Goal: Transaction & Acquisition: Purchase product/service

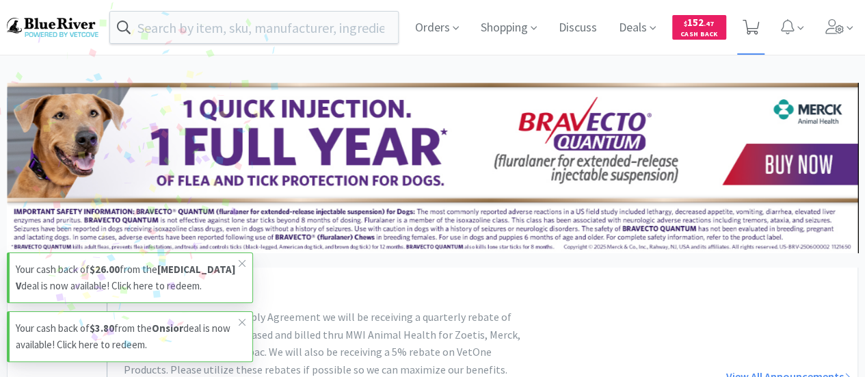
click at [755, 24] on icon at bounding box center [750, 27] width 17 height 15
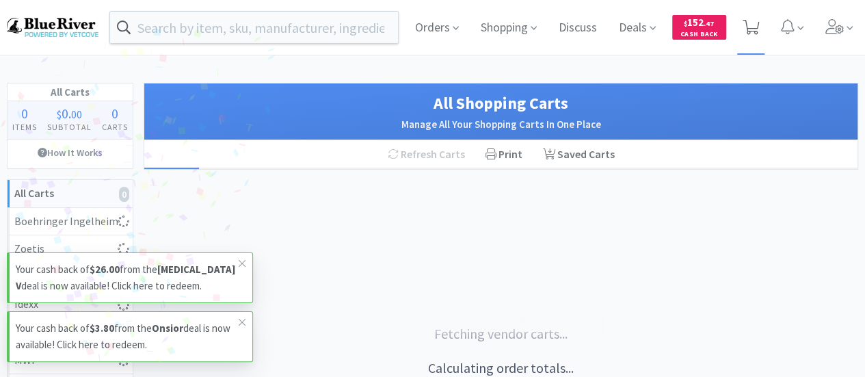
select select "1"
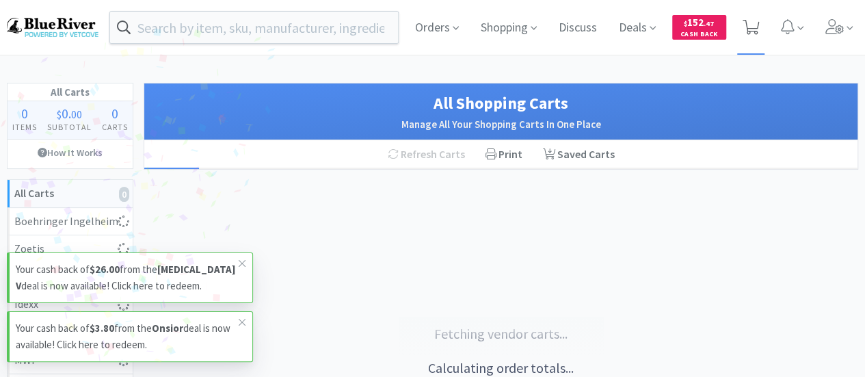
select select "1"
select select "2"
select select "4"
select select "1"
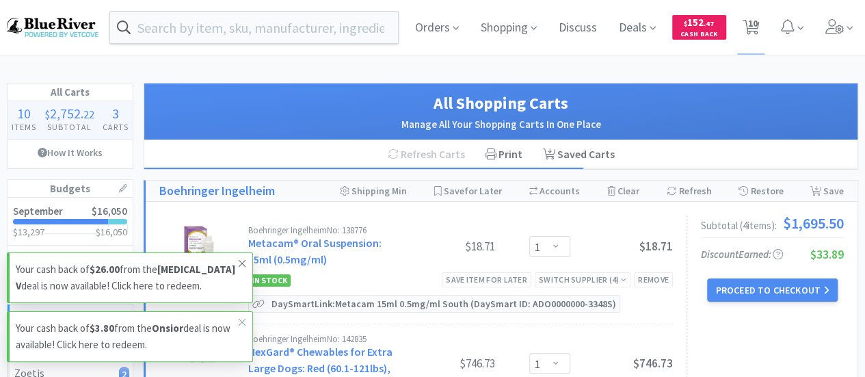
select select "5"
select select "1"
select select "2"
select select "1"
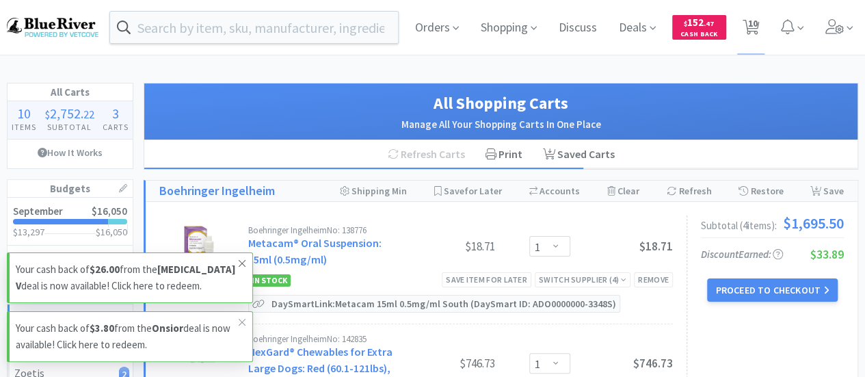
select select "3"
select select "1"
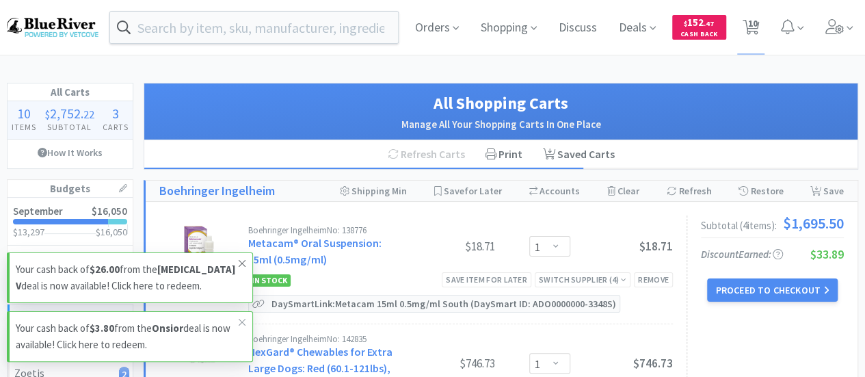
select select "1"
click at [245, 259] on icon at bounding box center [242, 263] width 8 height 11
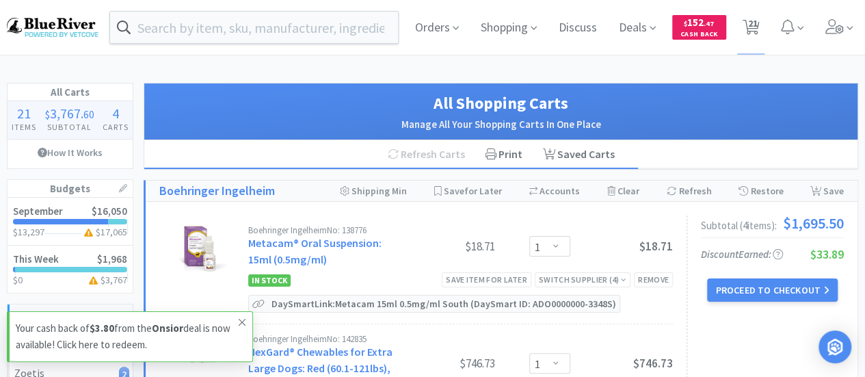
click at [241, 323] on icon at bounding box center [242, 322] width 7 height 7
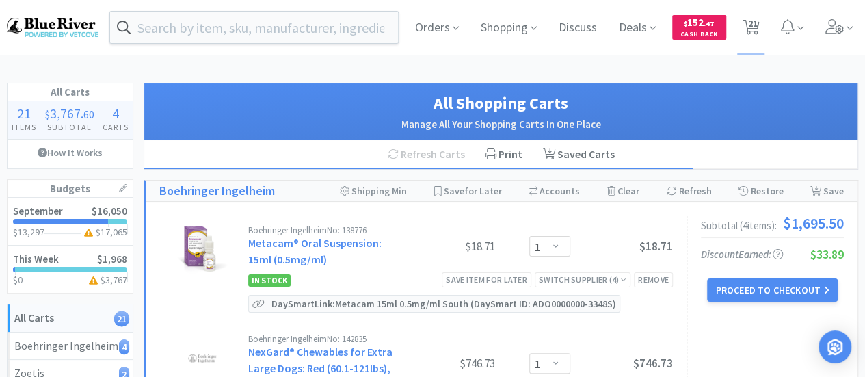
select select "5"
select select "1"
select select "4"
select select "6"
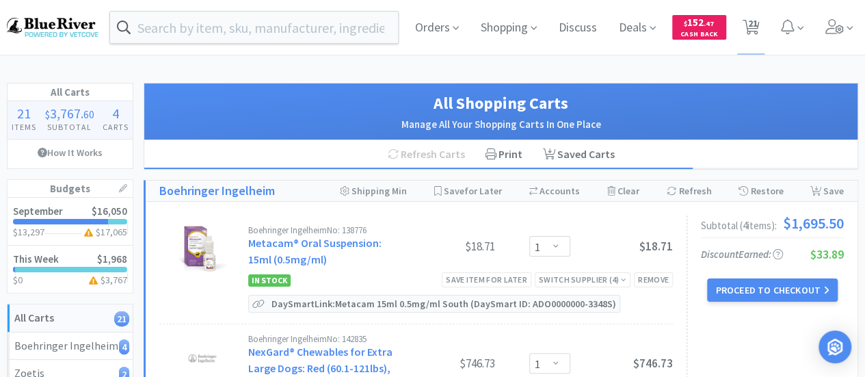
select select "5"
select select "3"
select select "1"
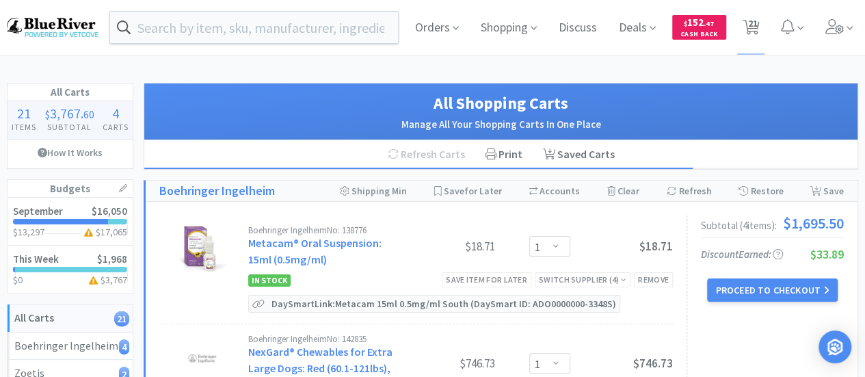
select select "1"
select select "2"
select select "1"
select select "6"
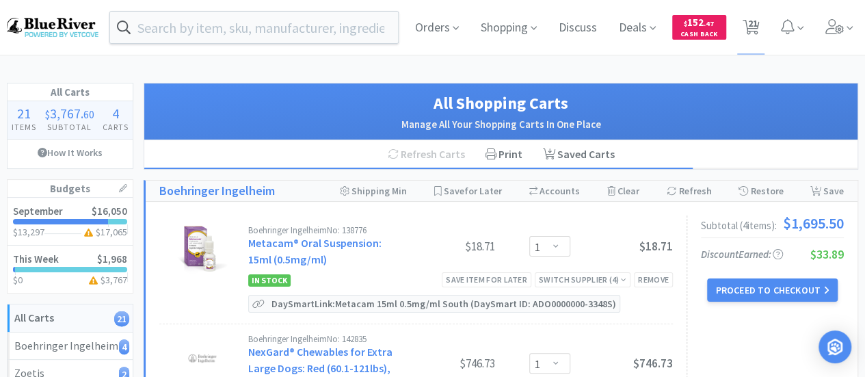
select select "1"
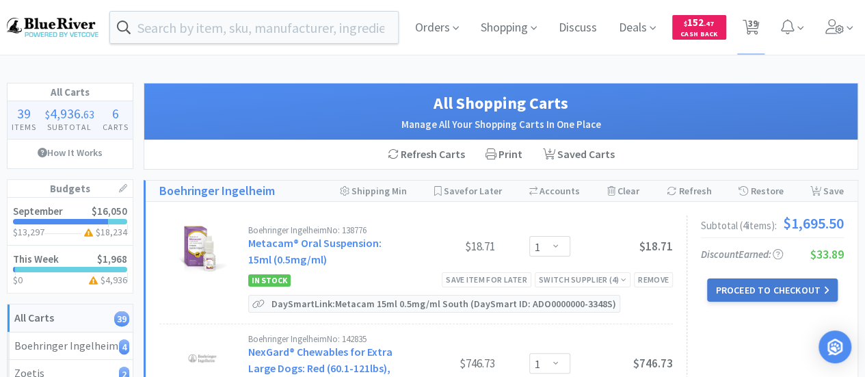
click at [753, 288] on button "Proceed to Checkout" at bounding box center [772, 289] width 130 height 23
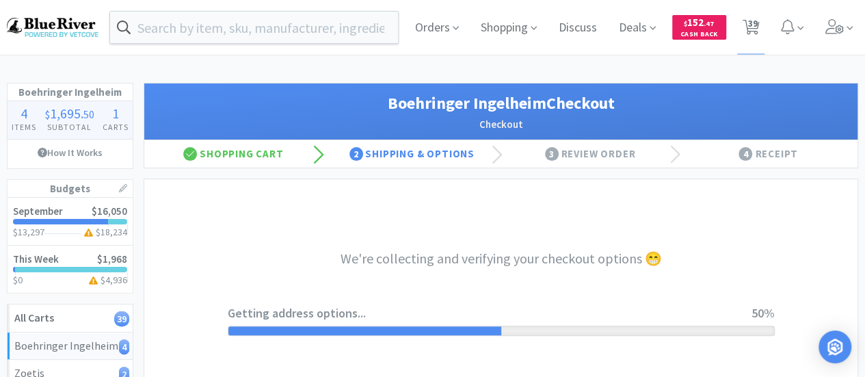
select select "invoice"
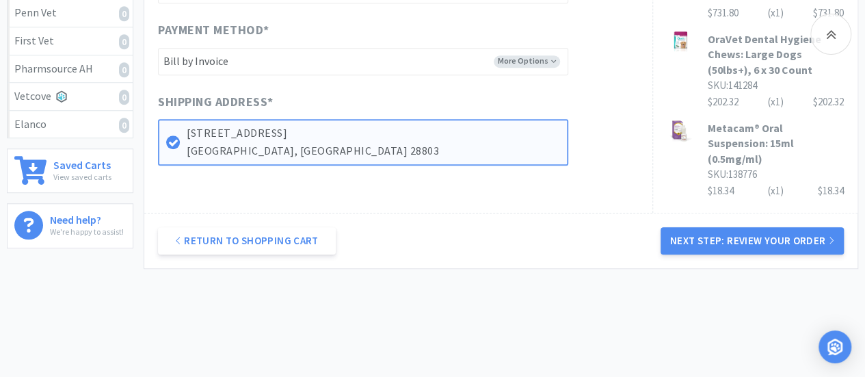
scroll to position [569, 0]
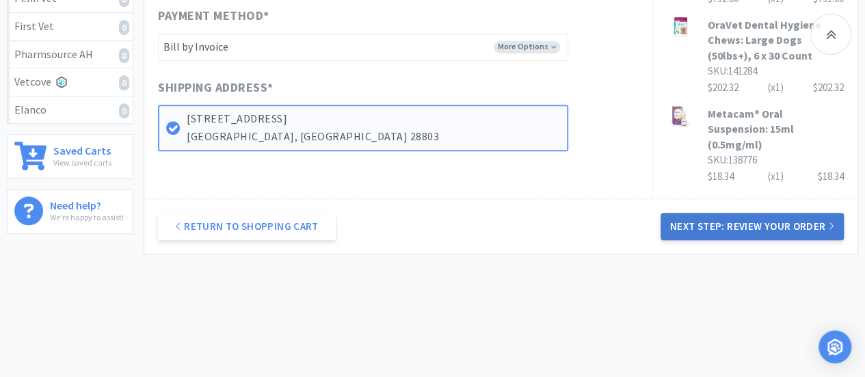
click at [743, 213] on button "Next Step: Review Your Order" at bounding box center [751, 226] width 183 height 27
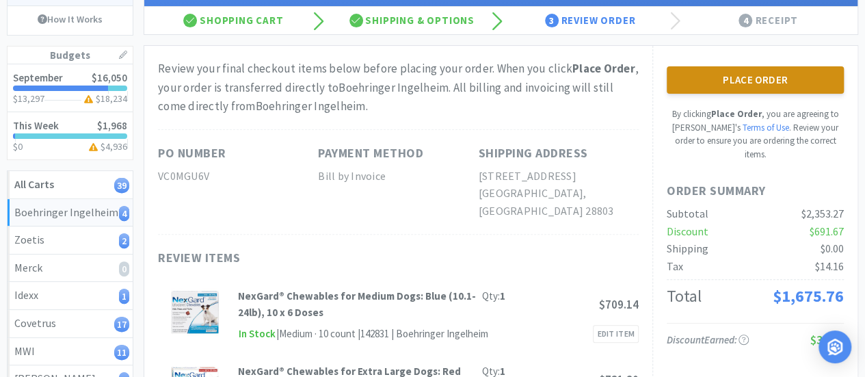
scroll to position [142, 0]
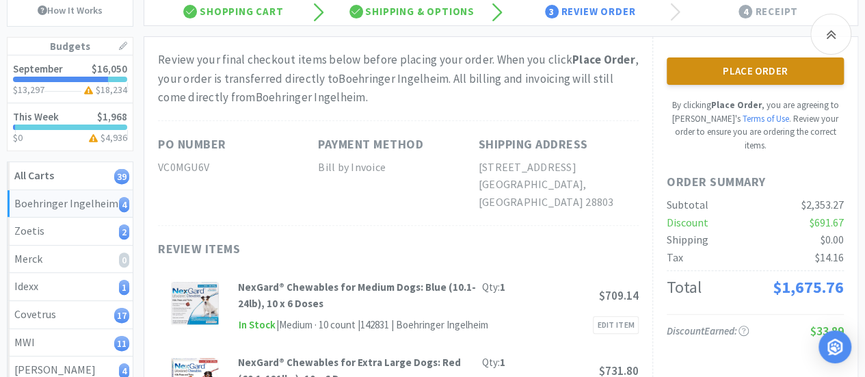
click at [735, 68] on button "Place Order" at bounding box center [755, 70] width 177 height 27
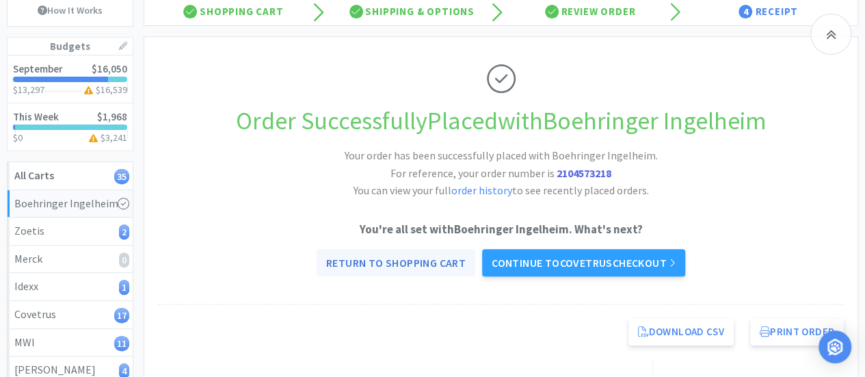
click at [422, 263] on link "Return to Shopping Cart" at bounding box center [396, 262] width 159 height 27
select select "1"
select select "5"
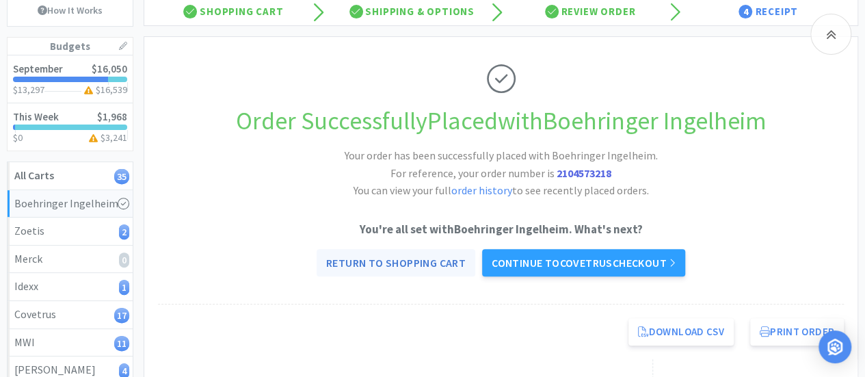
select select "1"
select select "4"
select select "6"
select select "5"
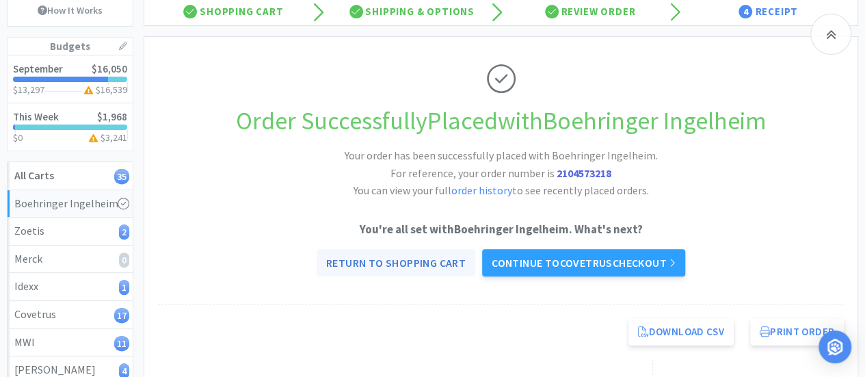
select select "3"
select select "1"
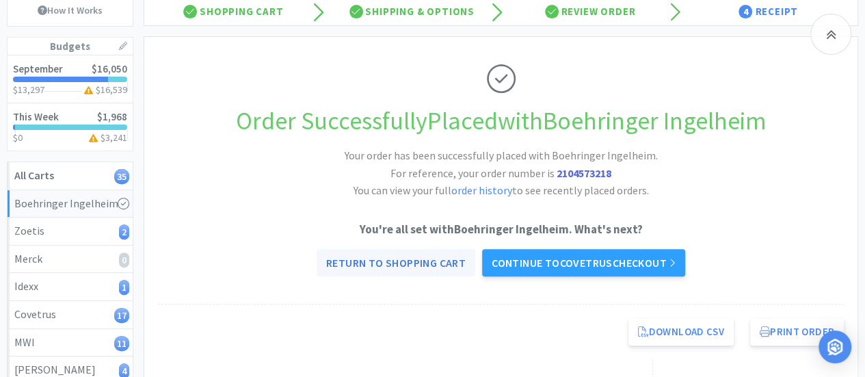
select select "2"
select select "1"
select select "6"
select select "1"
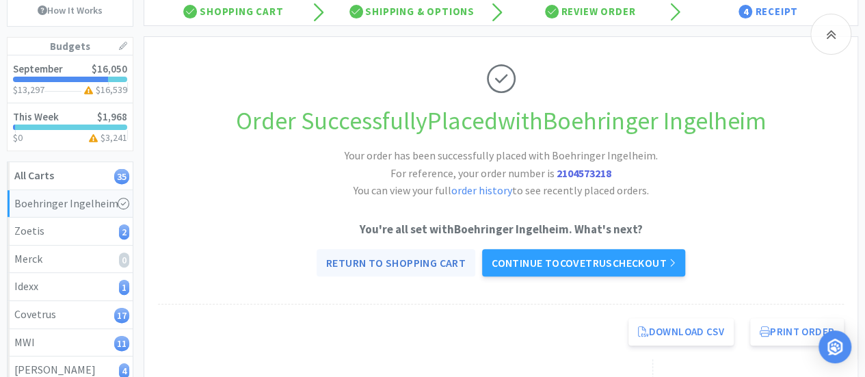
select select "1"
select select "5"
select select "1"
select select "2"
select select "1"
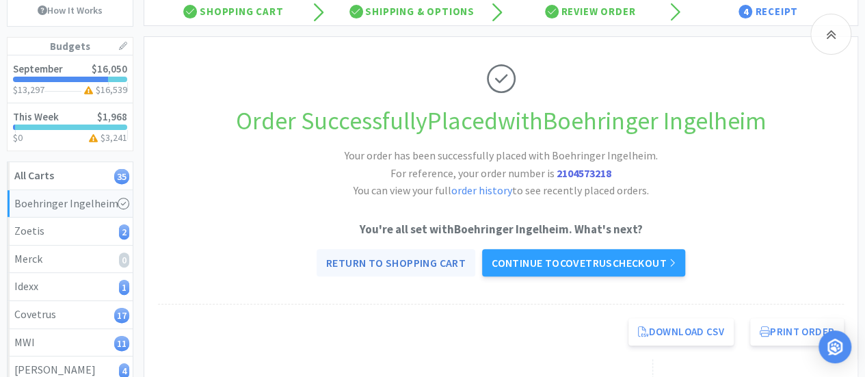
select select "1"
select select "3"
select select "1"
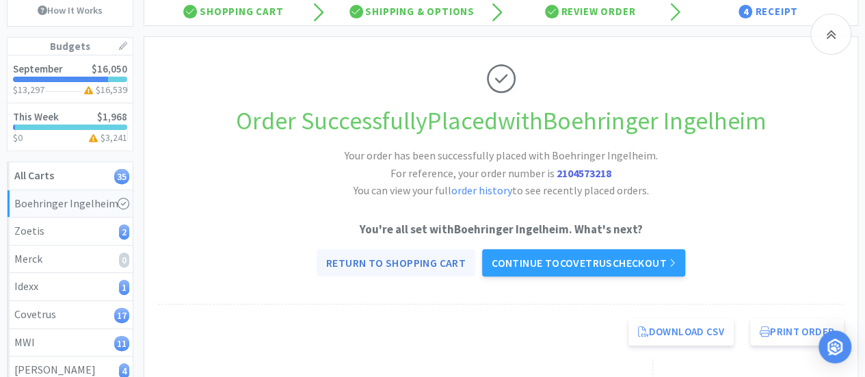
select select "1"
select select "2"
select select "4"
select select "1"
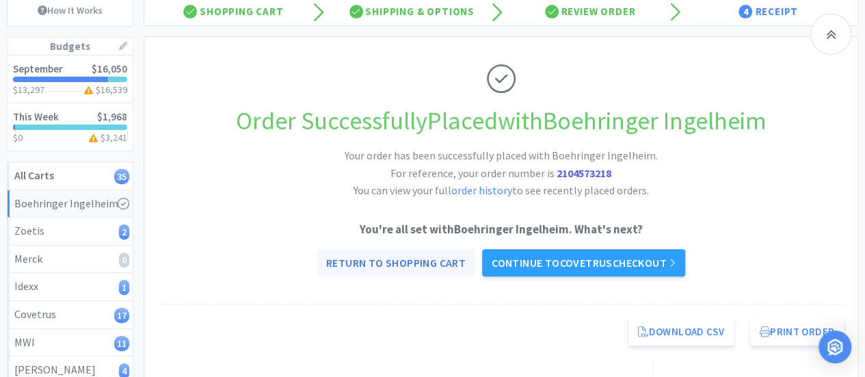
select select "1"
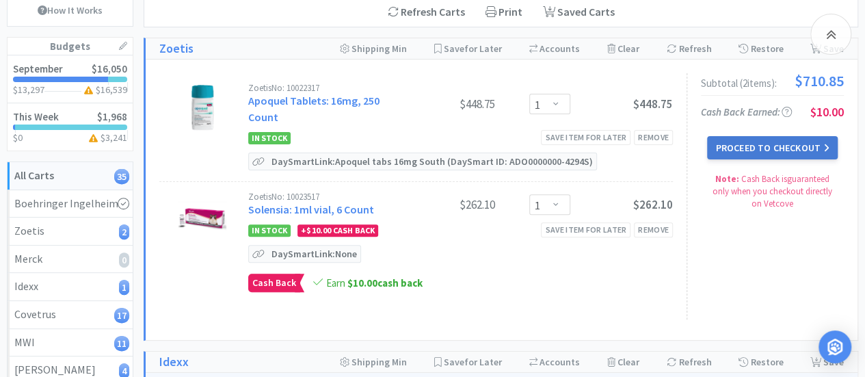
click at [756, 151] on button "Proceed to Checkout" at bounding box center [772, 147] width 130 height 23
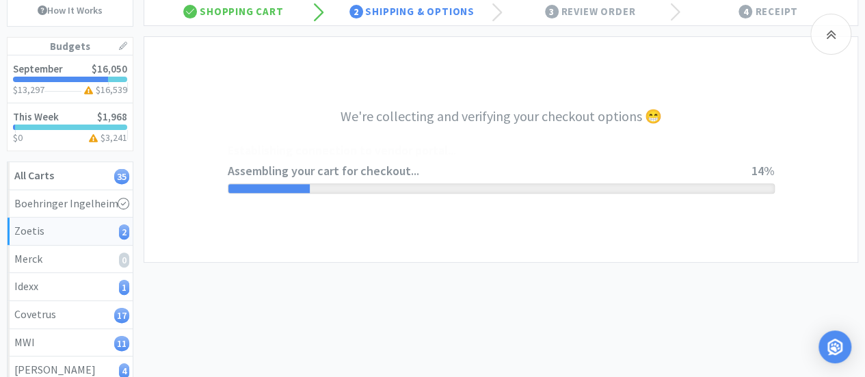
select select "invoice"
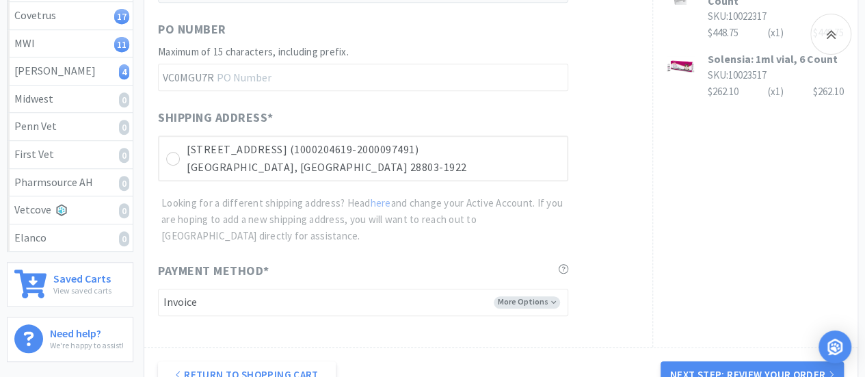
scroll to position [440, 0]
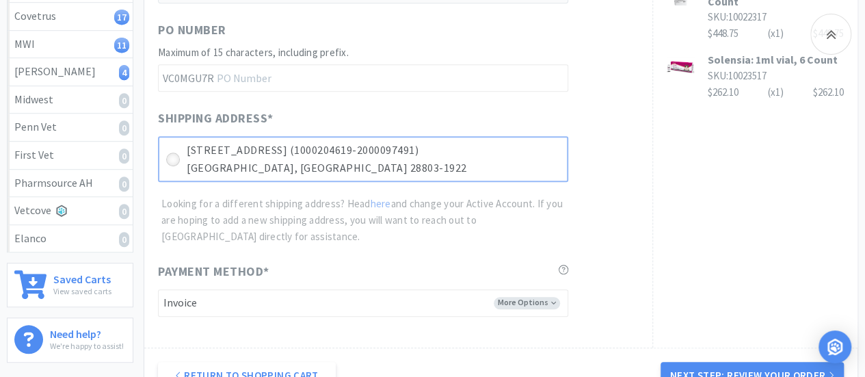
click at [171, 155] on icon at bounding box center [173, 159] width 10 height 10
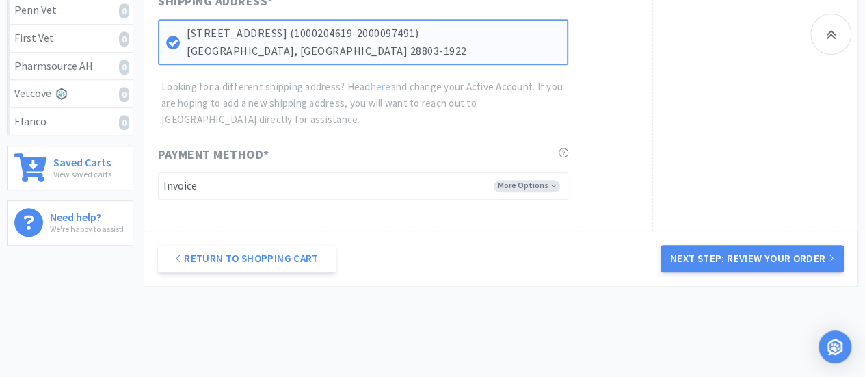
scroll to position [558, 0]
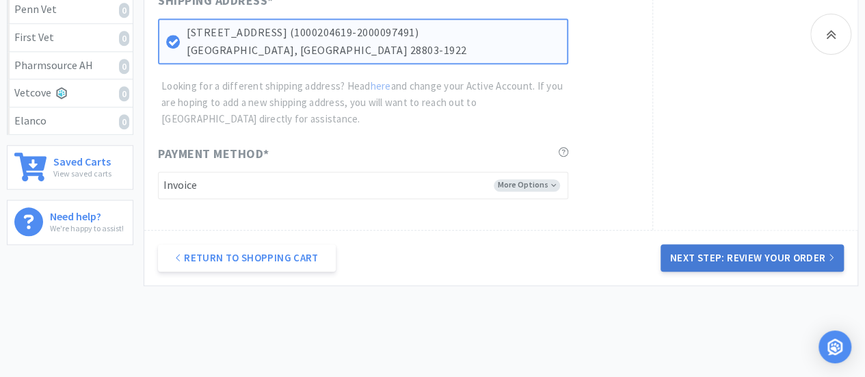
click at [770, 254] on button "Next Step: Review Your Order" at bounding box center [751, 257] width 183 height 27
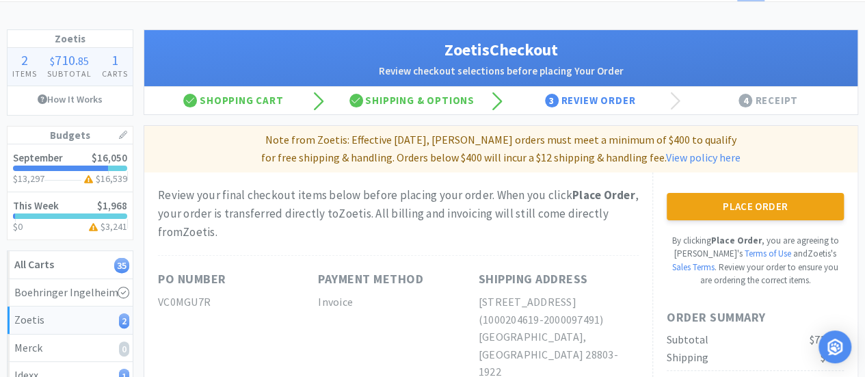
scroll to position [46, 0]
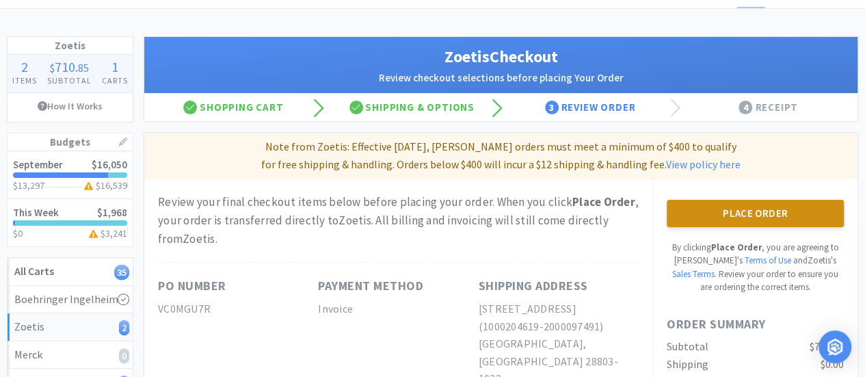
click at [750, 208] on button "Place Order" at bounding box center [755, 213] width 177 height 27
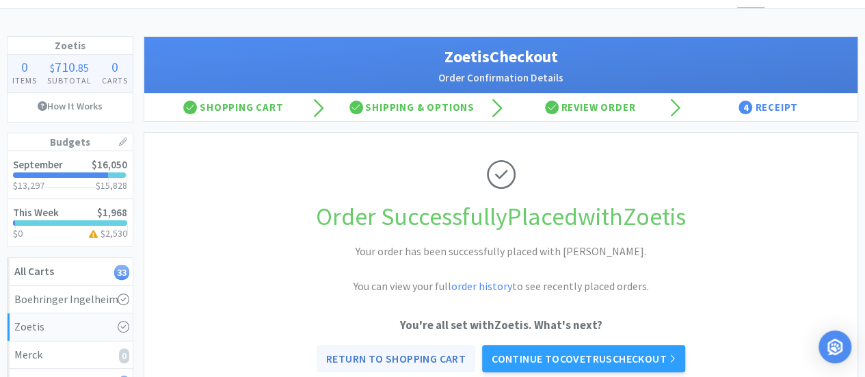
click at [398, 355] on link "Return to Shopping Cart" at bounding box center [396, 358] width 159 height 27
select select "1"
select select "5"
select select "1"
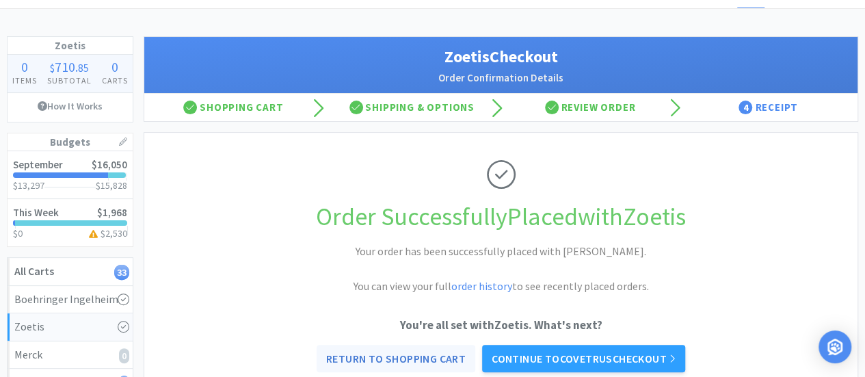
select select "4"
select select "6"
select select "5"
select select "3"
select select "1"
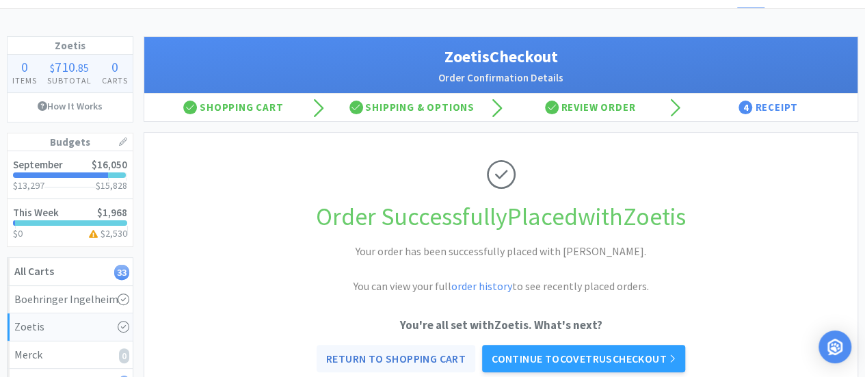
select select "1"
select select "2"
select select "1"
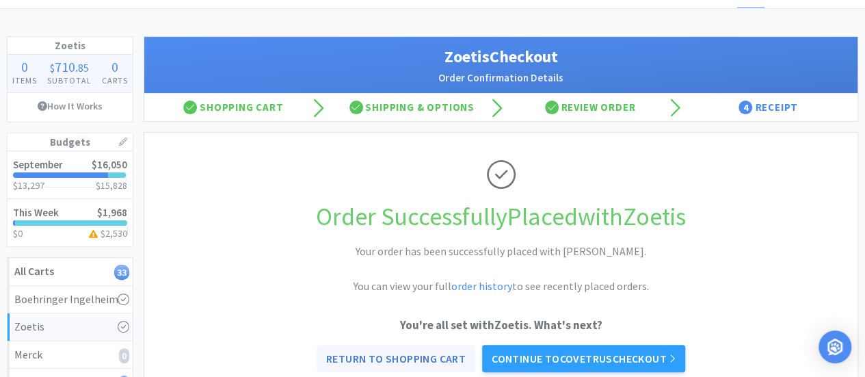
select select "1"
select select "6"
select select "1"
select select "5"
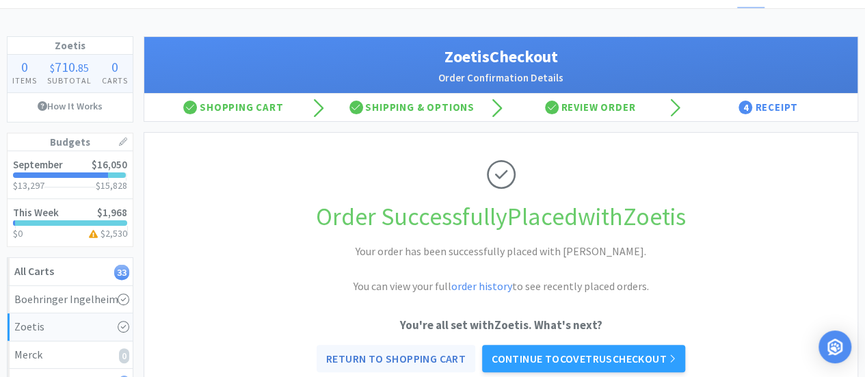
select select "1"
select select "2"
select select "1"
select select "3"
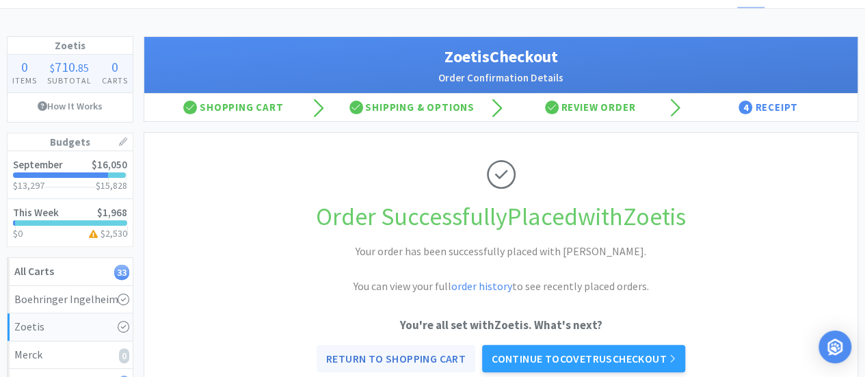
select select "3"
select select "1"
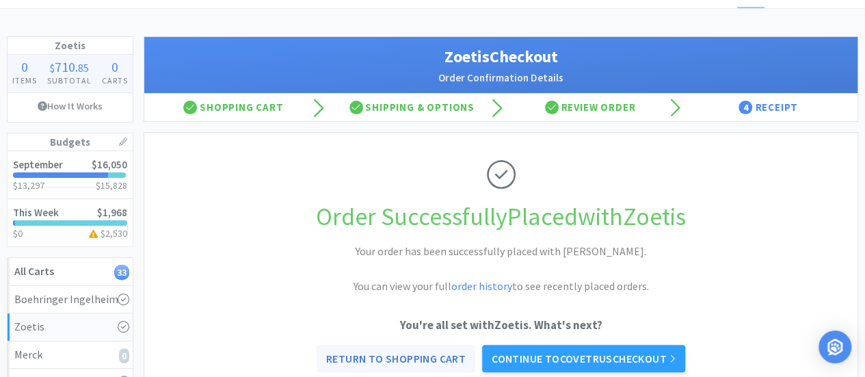
select select "2"
select select "4"
select select "1"
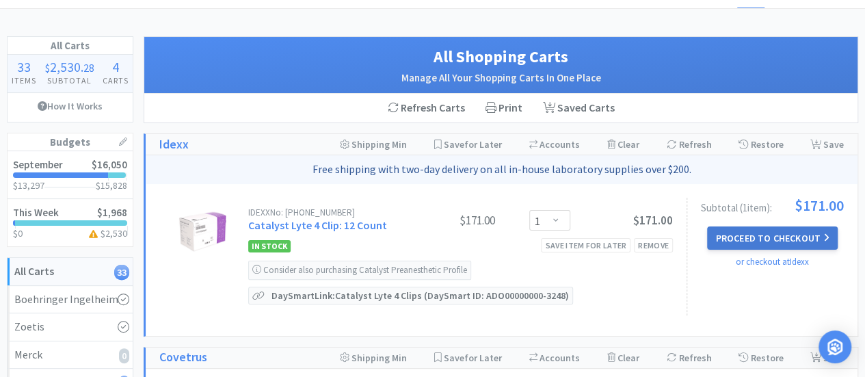
click at [755, 239] on button "Proceed to Checkout" at bounding box center [772, 237] width 130 height 23
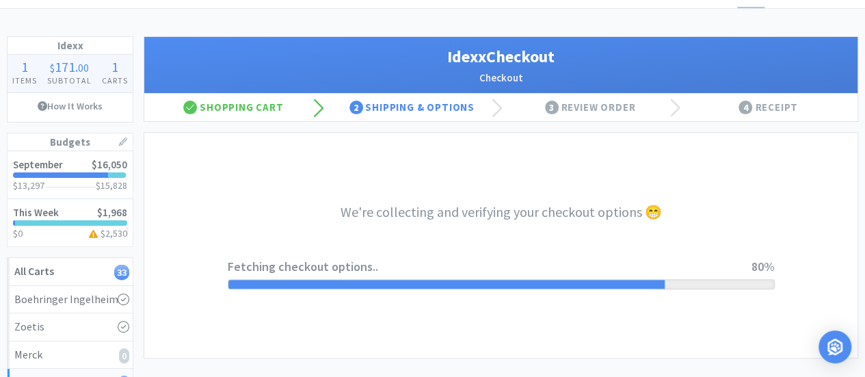
select select "904"
select select "003"
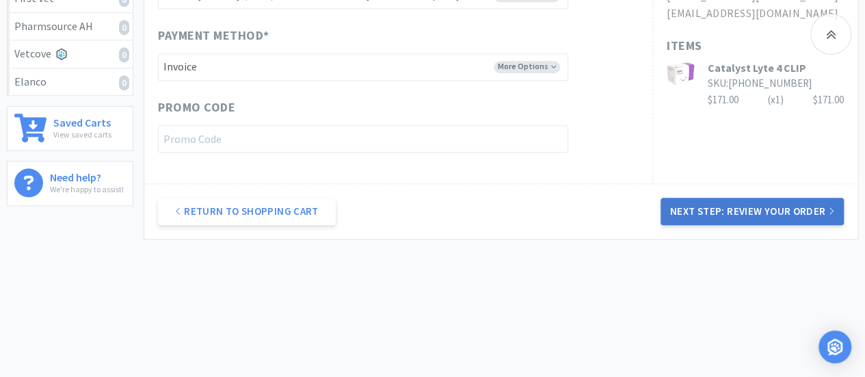
click at [759, 208] on button "Next Step: Review Your Order" at bounding box center [751, 211] width 183 height 27
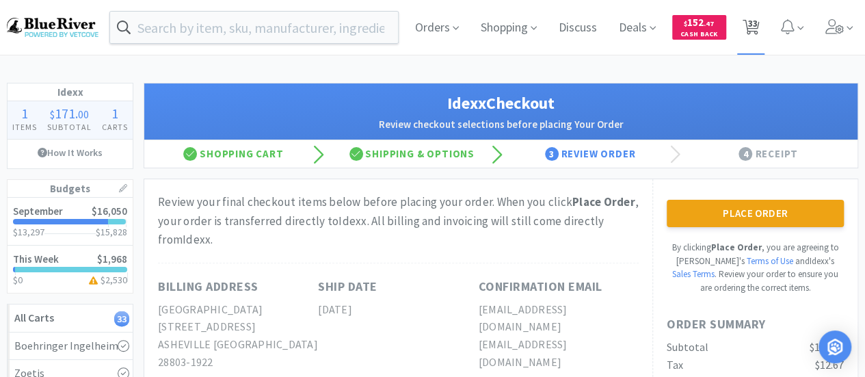
click at [751, 20] on span "33" at bounding box center [752, 23] width 10 height 55
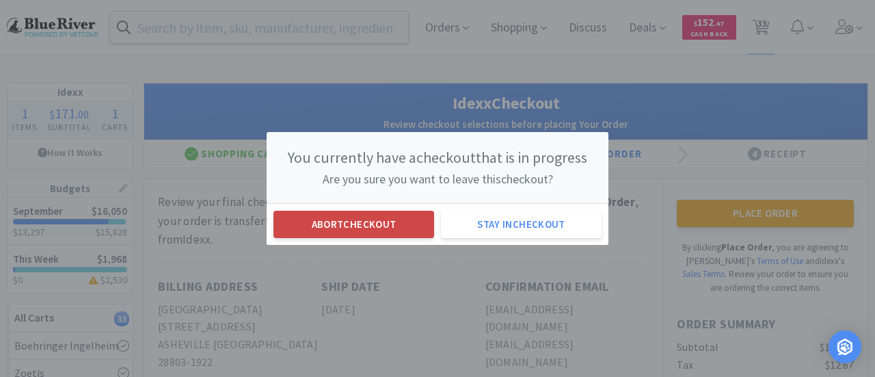
click at [383, 230] on button "Abort checkout" at bounding box center [353, 224] width 161 height 27
select select "1"
select select "5"
select select "1"
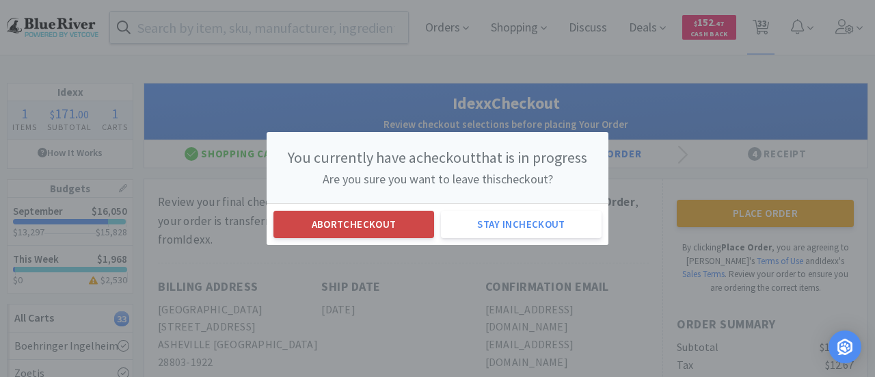
select select "4"
select select "6"
select select "5"
select select "3"
select select "1"
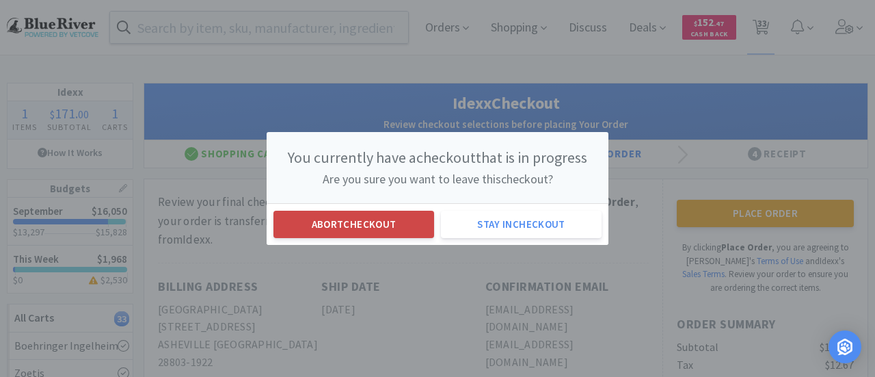
select select "1"
select select "2"
select select "1"
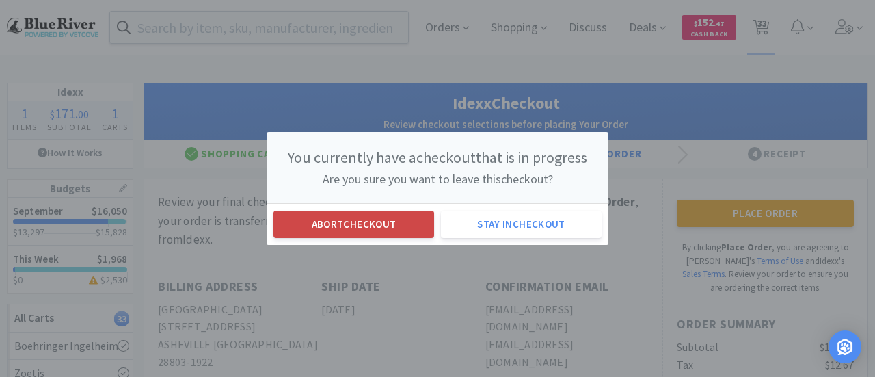
select select "1"
select select "6"
select select "1"
select select "5"
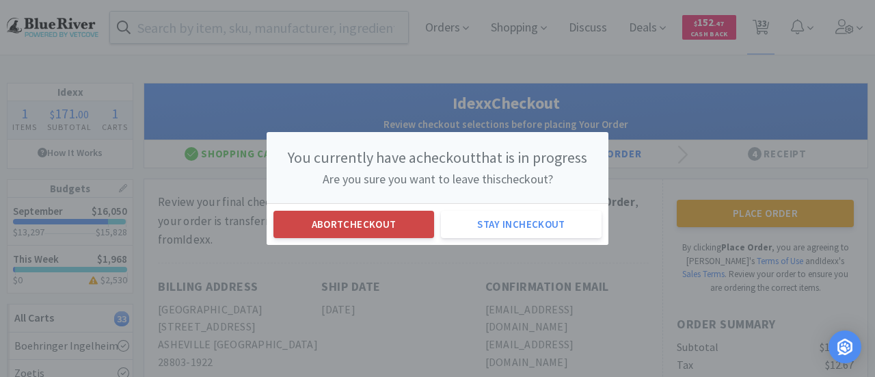
select select "1"
select select "2"
select select "1"
select select "3"
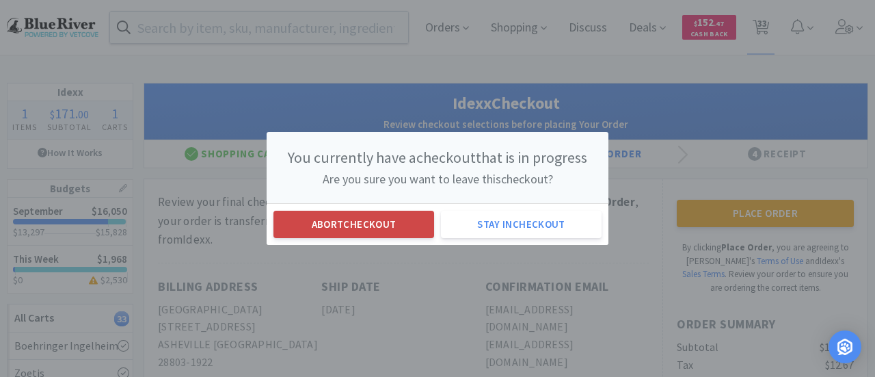
select select "3"
select select "1"
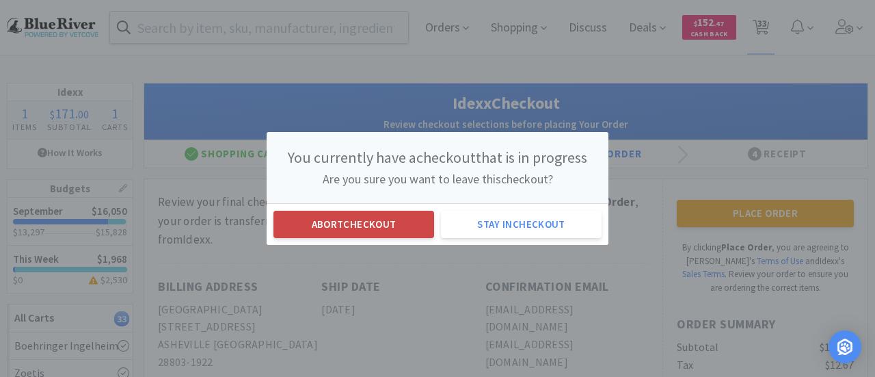
select select "2"
select select "4"
select select "1"
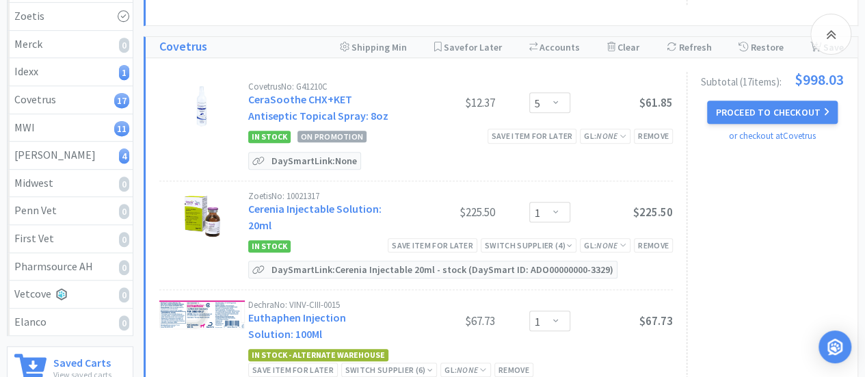
scroll to position [358, 0]
click at [556, 100] on select "Enter Quantity 1 2 3 4 5 6 7 8 9 10 11 12 13 14 15 16 17 18 19 20 Enter Quantity" at bounding box center [549, 102] width 41 height 21
click at [529, 92] on select "Enter Quantity 1 2 3 4 5 6 7 8 9 10 11 12 13 14 15 16 17 18 19 20 Enter Quantity" at bounding box center [549, 102] width 41 height 21
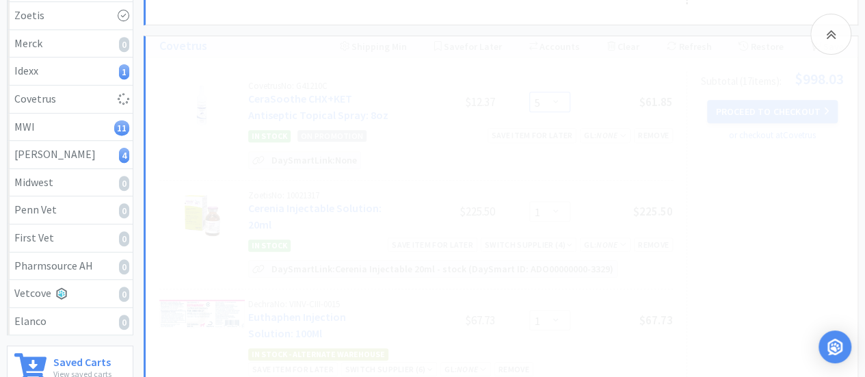
select select "4"
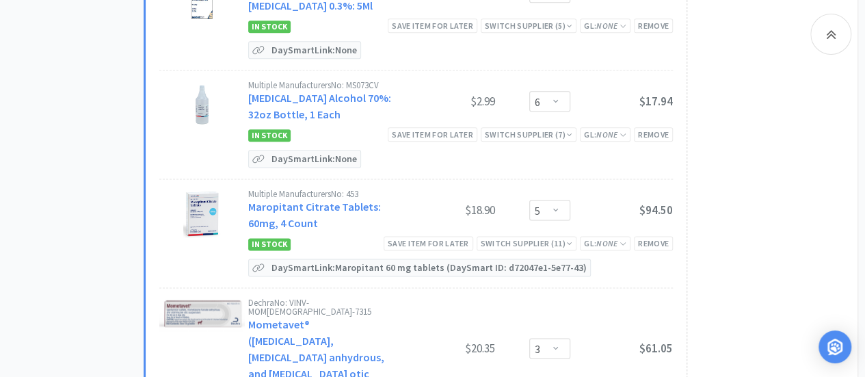
scroll to position [810, 0]
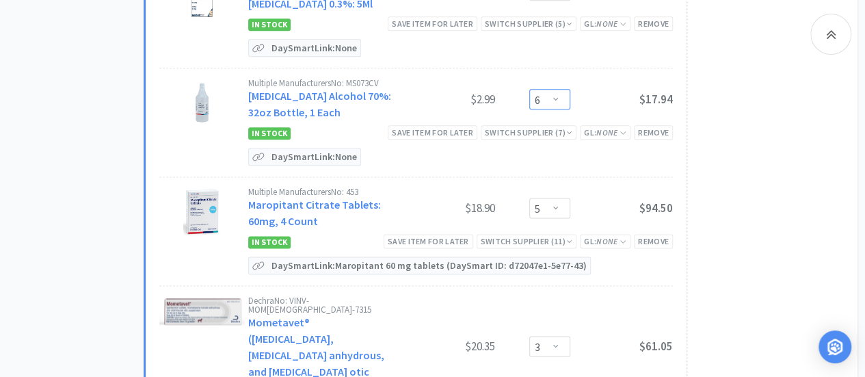
click at [558, 89] on select "Enter Quantity 1 2 3 4 5 6 7 8 9 10 11 12 13 14 15 16 17 18 19 20 Enter Quantity" at bounding box center [549, 99] width 41 height 21
click at [529, 89] on select "Enter Quantity 1 2 3 4 5 6 7 8 9 10 11 12 13 14 15 16 17 18 19 20 Enter Quantity" at bounding box center [549, 99] width 41 height 21
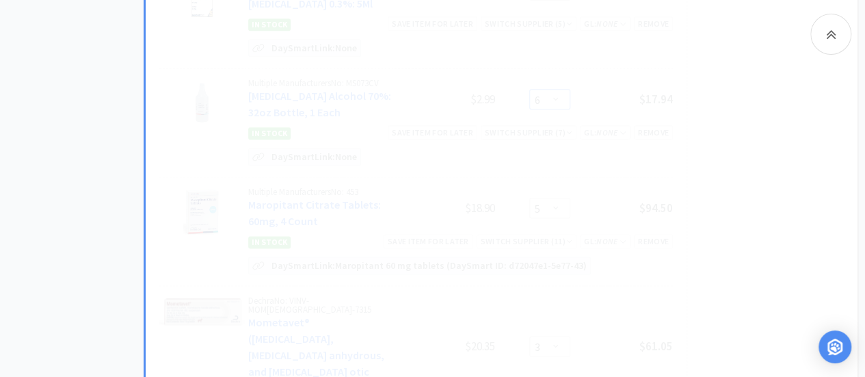
select select "5"
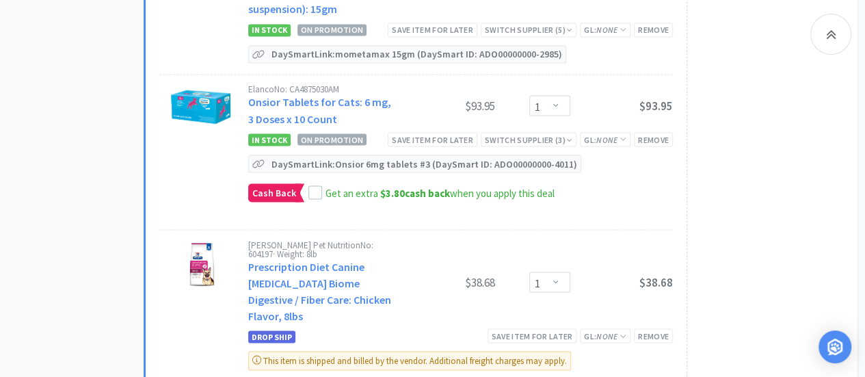
scroll to position [1190, 0]
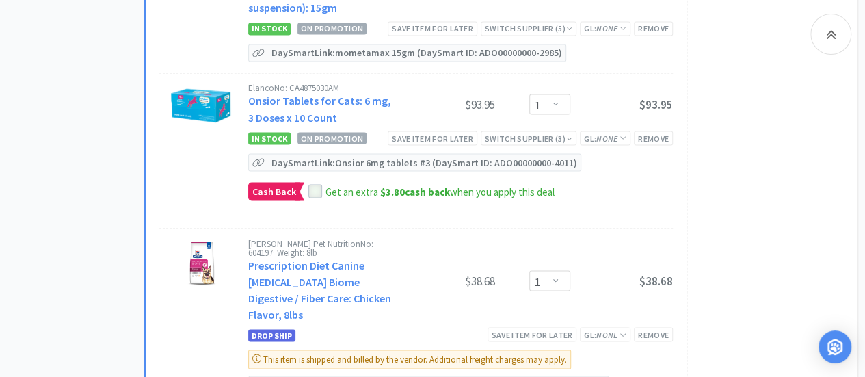
click at [312, 186] on icon at bounding box center [315, 191] width 10 height 10
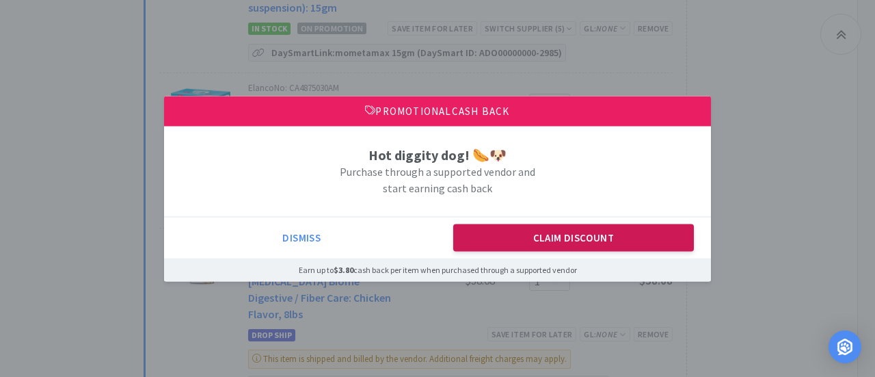
click at [524, 240] on button "Claim Discount" at bounding box center [573, 237] width 241 height 27
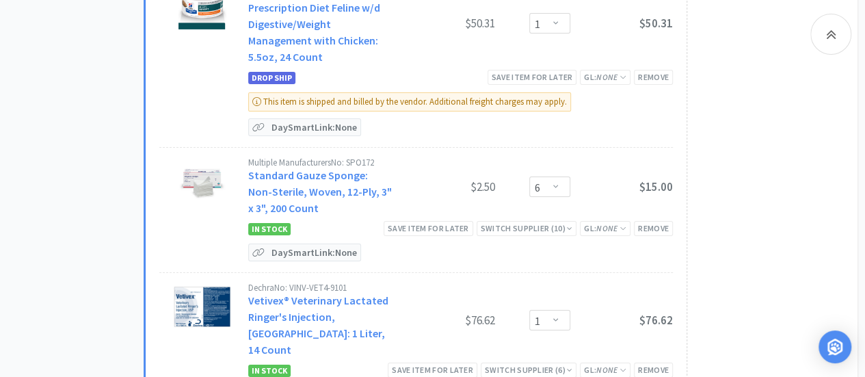
scroll to position [2309, 0]
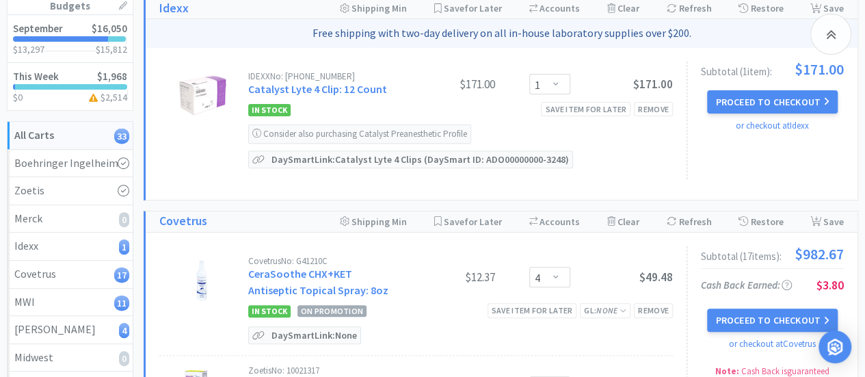
scroll to position [177, 0]
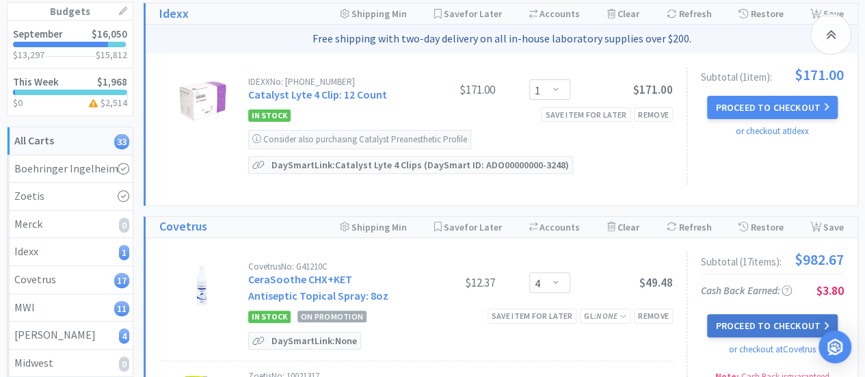
click at [742, 316] on button "Proceed to Checkout" at bounding box center [772, 325] width 130 height 23
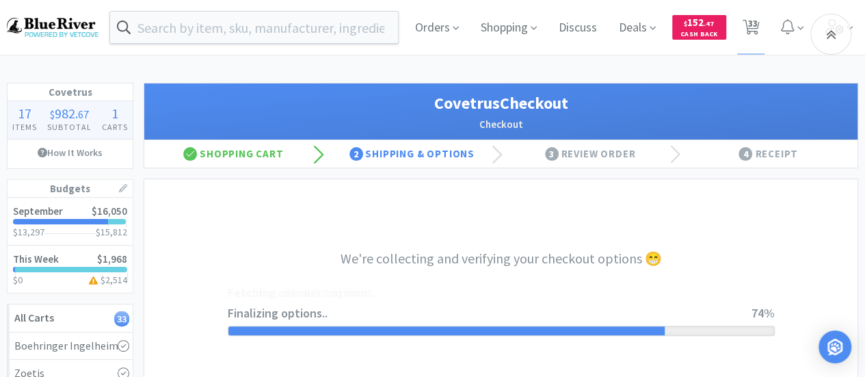
select select "ACCOUNT"
select select "cvt-standard-net"
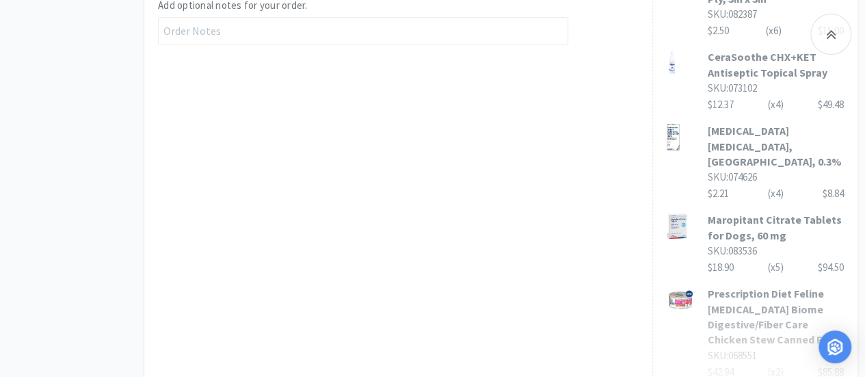
scroll to position [1027, 0]
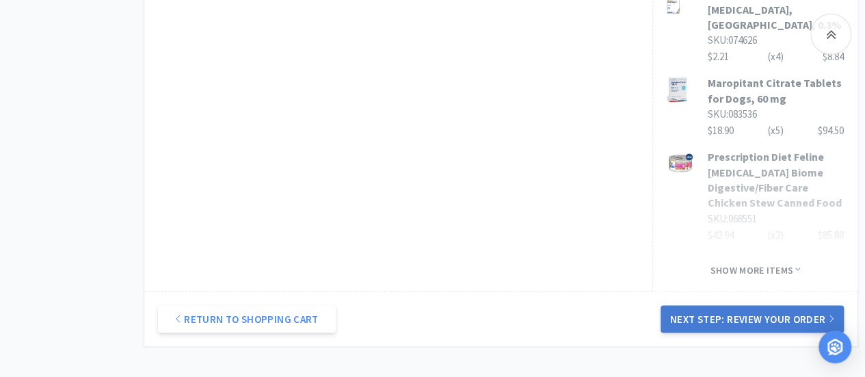
click at [768, 305] on button "Next Step: Review Your Order" at bounding box center [751, 318] width 183 height 27
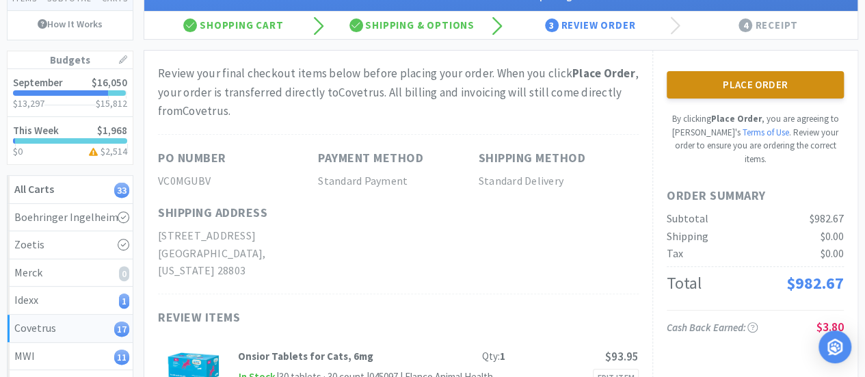
scroll to position [129, 0]
click at [757, 80] on button "Place Order" at bounding box center [755, 84] width 177 height 27
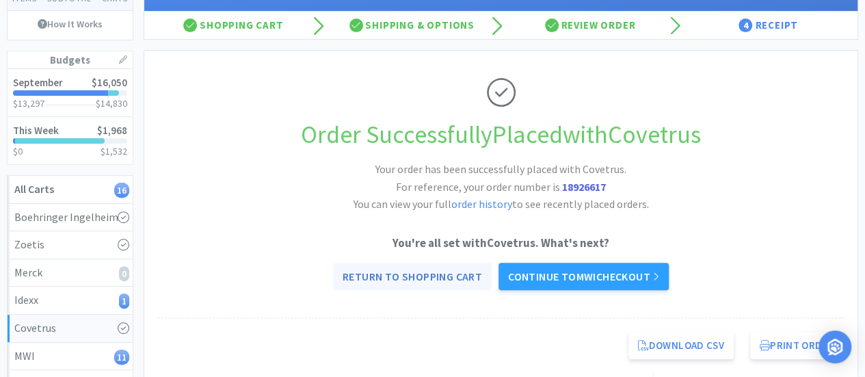
click at [414, 278] on link "Return to Shopping Cart" at bounding box center [412, 276] width 159 height 27
select select "1"
select select "5"
select select "1"
select select "2"
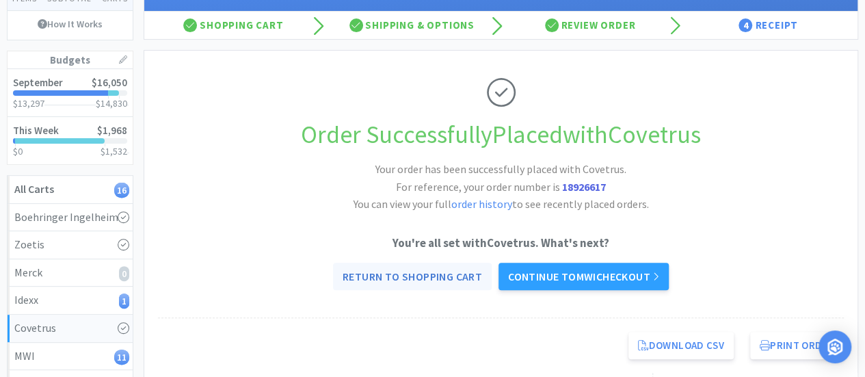
select select "1"
select select "3"
select select "1"
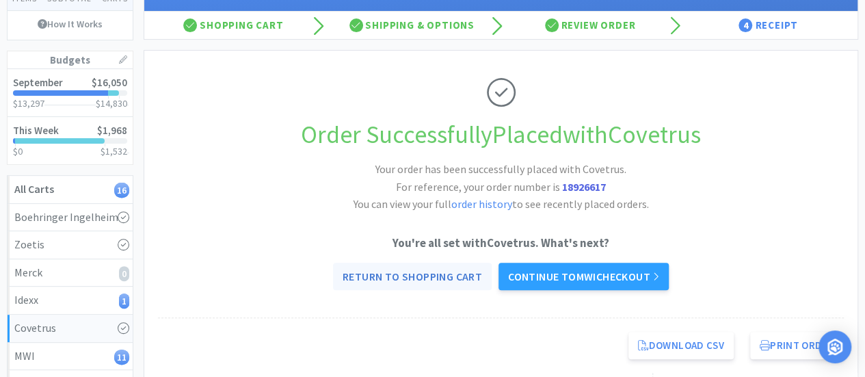
select select "1"
select select "2"
select select "4"
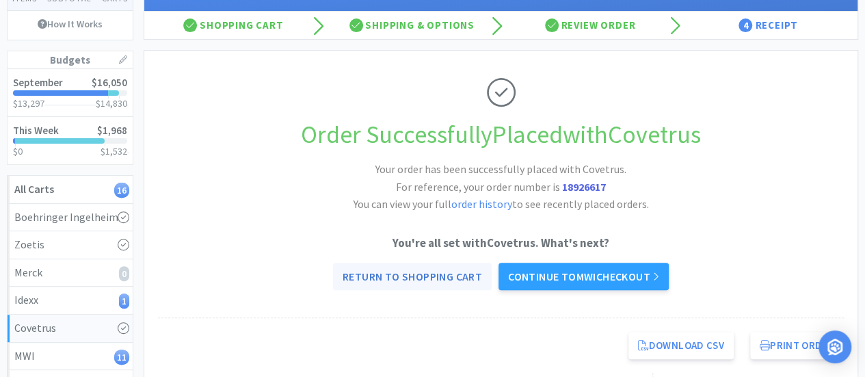
select select "1"
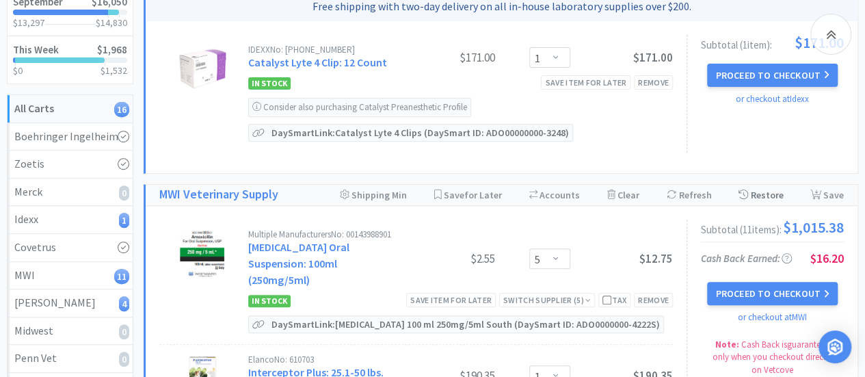
scroll to position [205, 0]
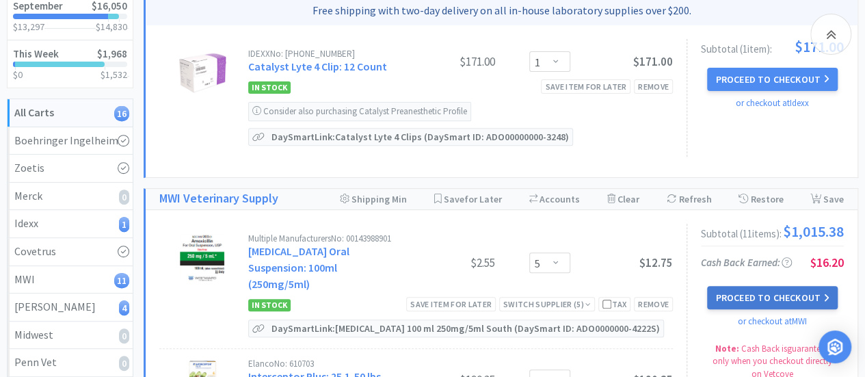
click at [758, 293] on button "Proceed to Checkout" at bounding box center [772, 297] width 130 height 23
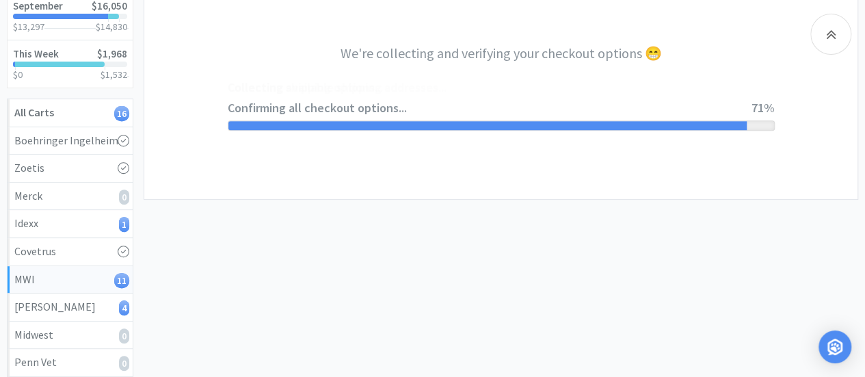
select select "STD_"
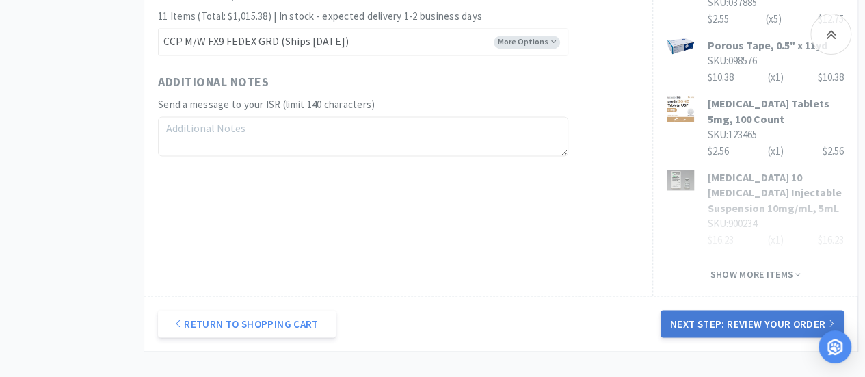
click at [709, 310] on button "Next Step: Review Your Order" at bounding box center [751, 323] width 183 height 27
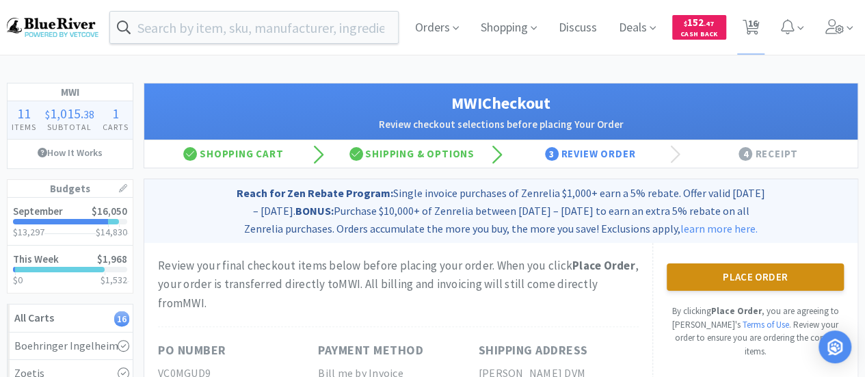
click at [726, 269] on button "Place Order" at bounding box center [755, 276] width 177 height 27
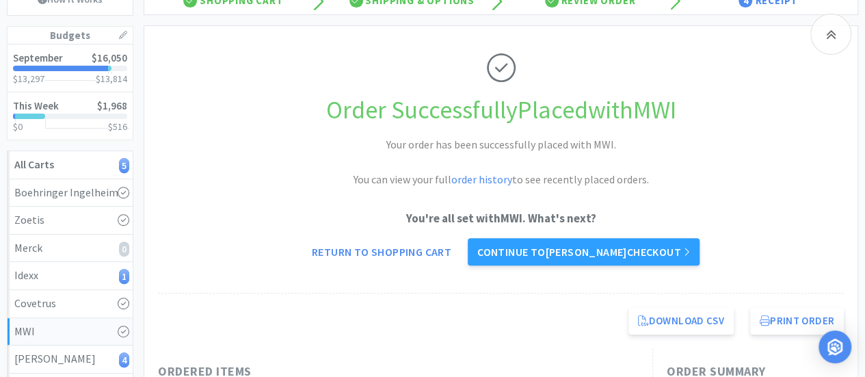
scroll to position [154, 0]
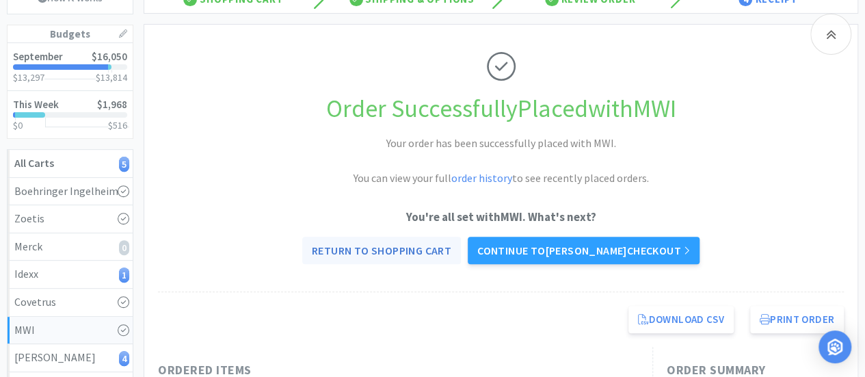
click at [388, 254] on link "Return to Shopping Cart" at bounding box center [381, 250] width 159 height 27
select select "1"
select select "2"
select select "4"
select select "1"
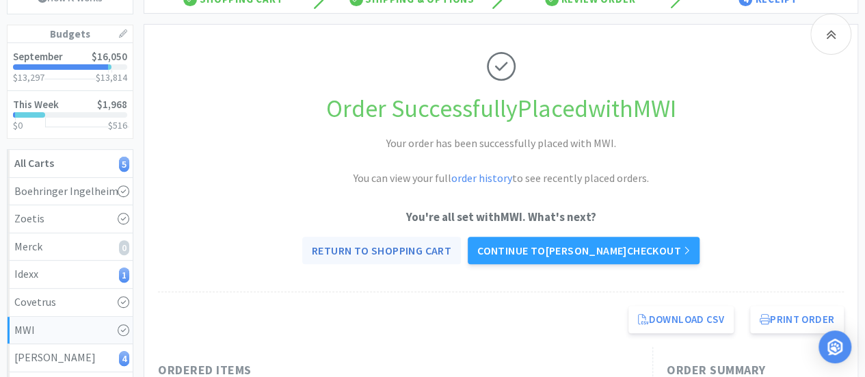
select select "1"
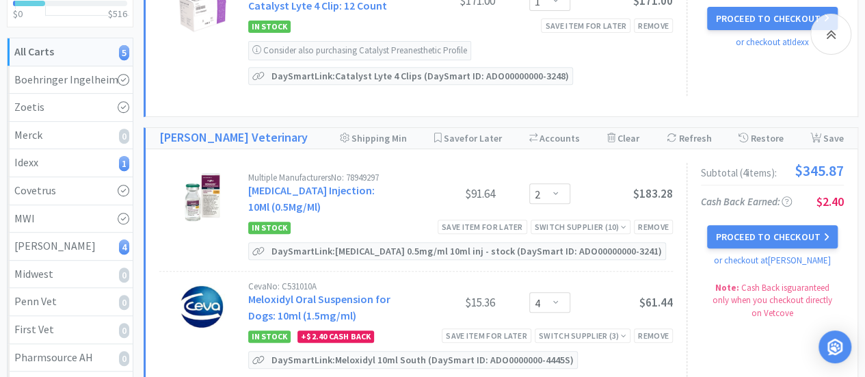
scroll to position [265, 0]
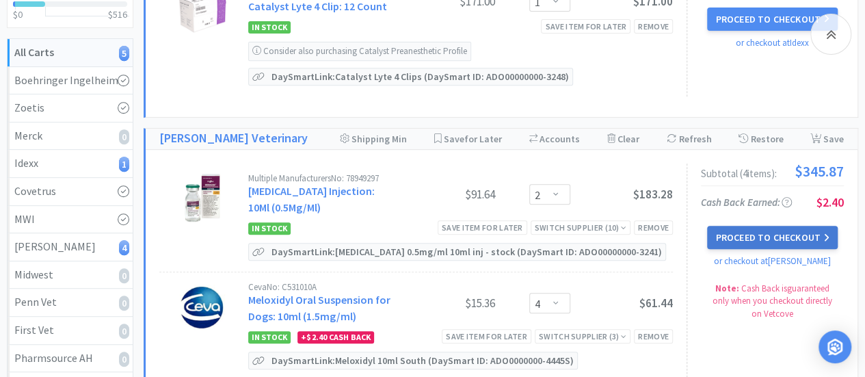
click at [746, 234] on button "Proceed to Checkout" at bounding box center [772, 237] width 130 height 23
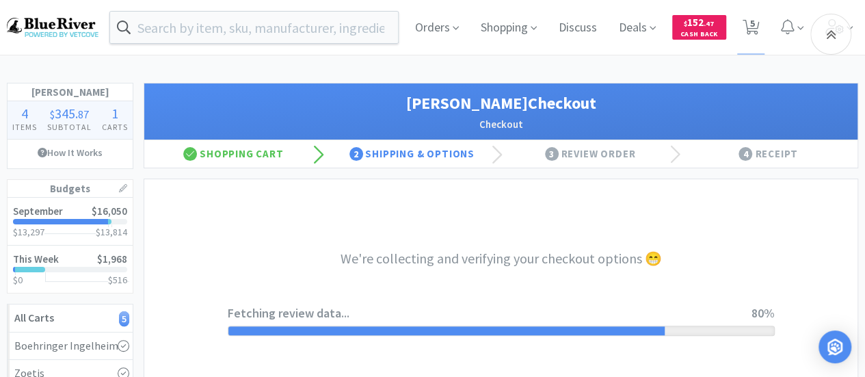
select select "1"
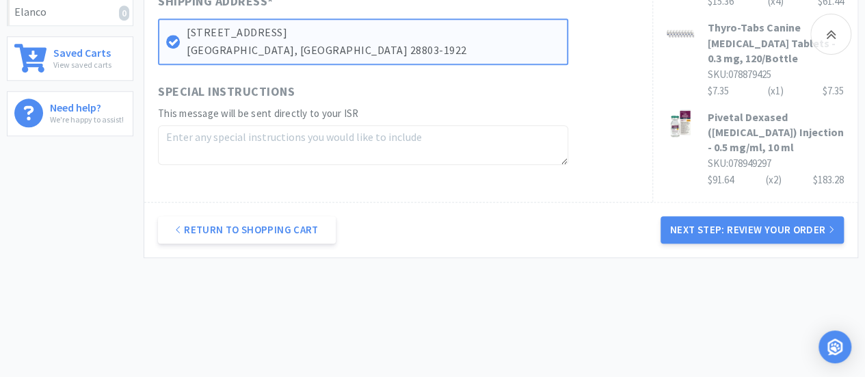
scroll to position [683, 0]
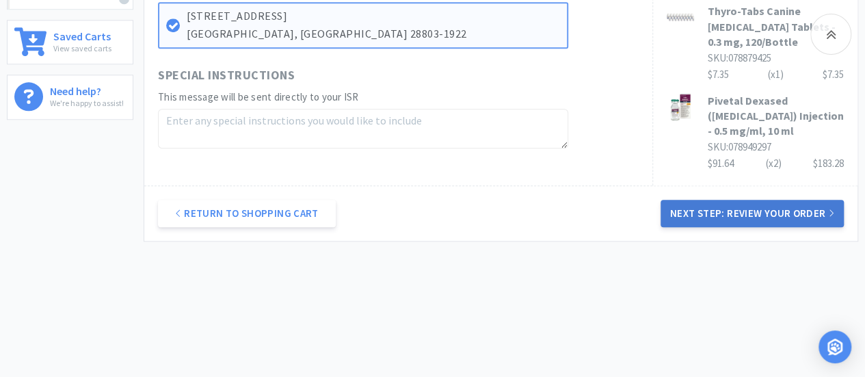
click at [737, 213] on button "Next Step: Review Your Order" at bounding box center [751, 213] width 183 height 27
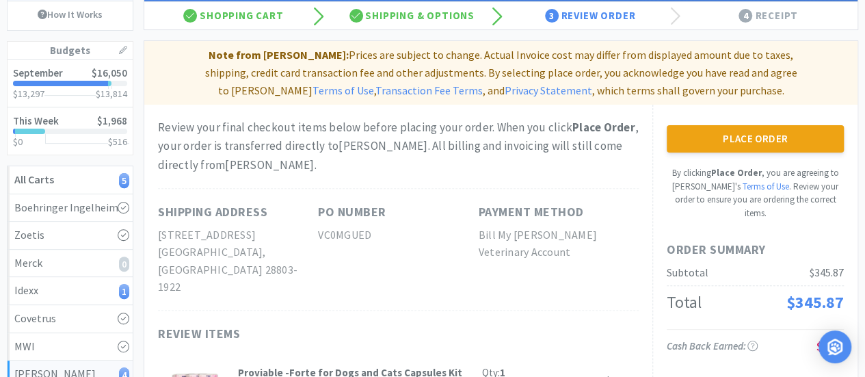
scroll to position [117, 0]
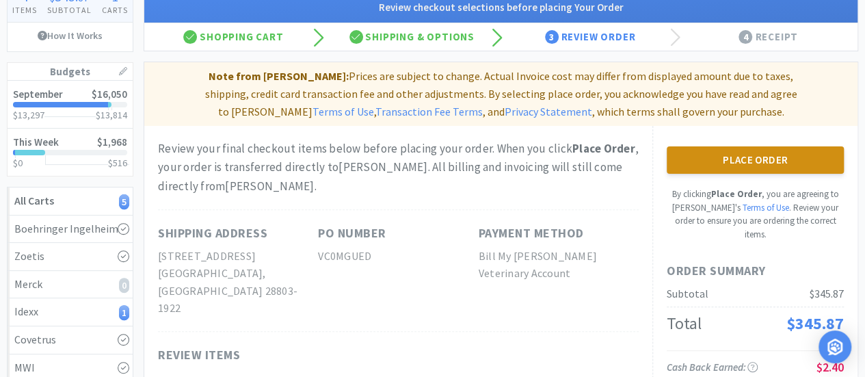
click at [755, 159] on button "Place Order" at bounding box center [755, 159] width 177 height 27
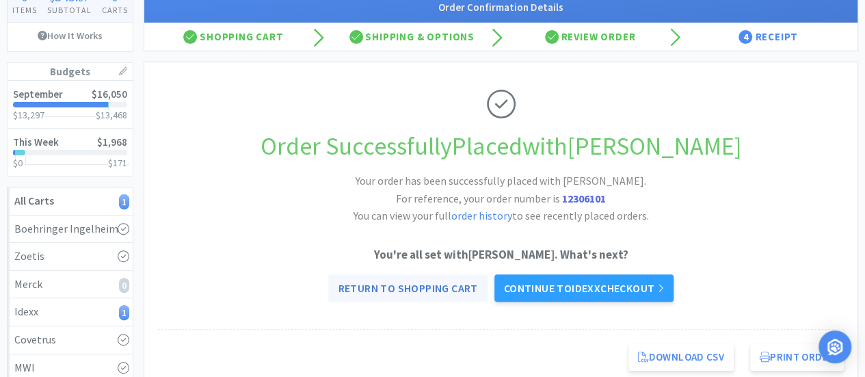
click at [419, 291] on link "Return to Shopping Cart" at bounding box center [407, 287] width 159 height 27
select select "1"
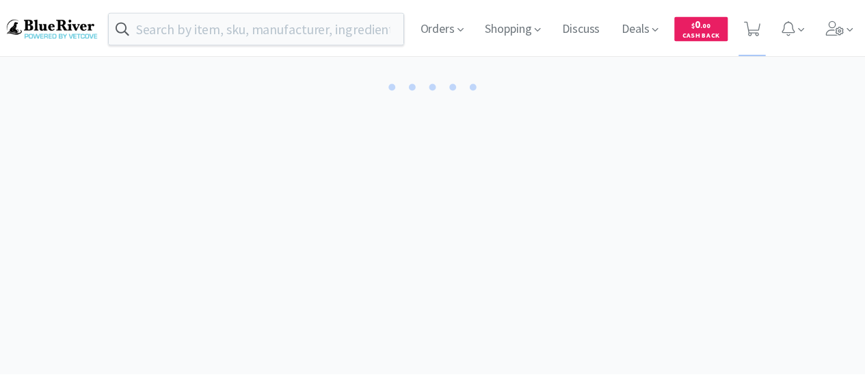
scroll to position [117, 0]
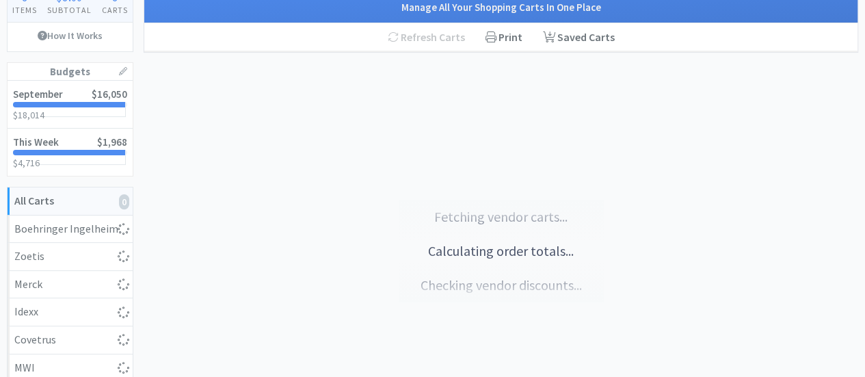
select select "1"
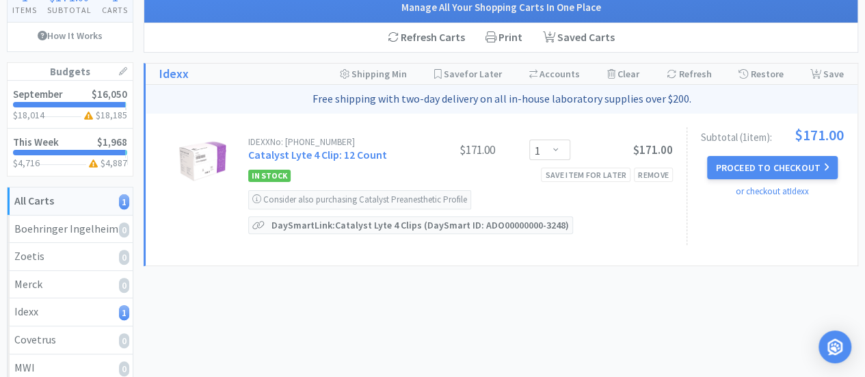
scroll to position [0, 0]
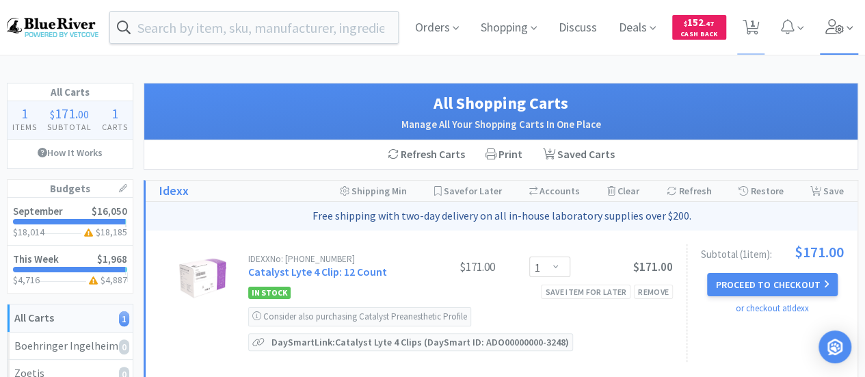
click at [834, 32] on icon at bounding box center [834, 26] width 19 height 15
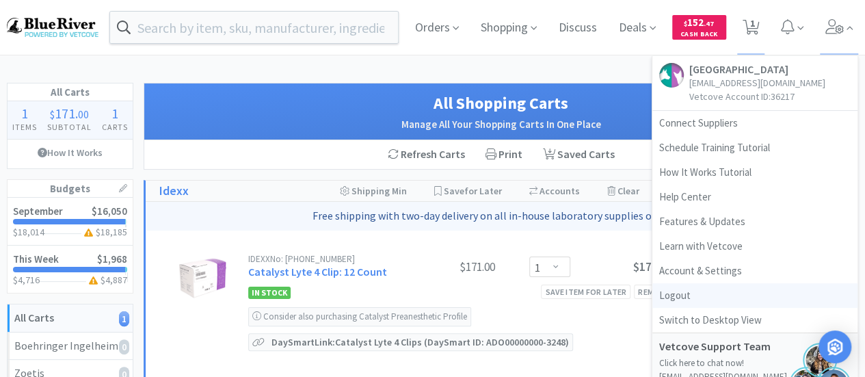
click at [681, 297] on link "Logout" at bounding box center [754, 295] width 205 height 25
